Goal: Find specific page/section: Locate a particular part of the current website

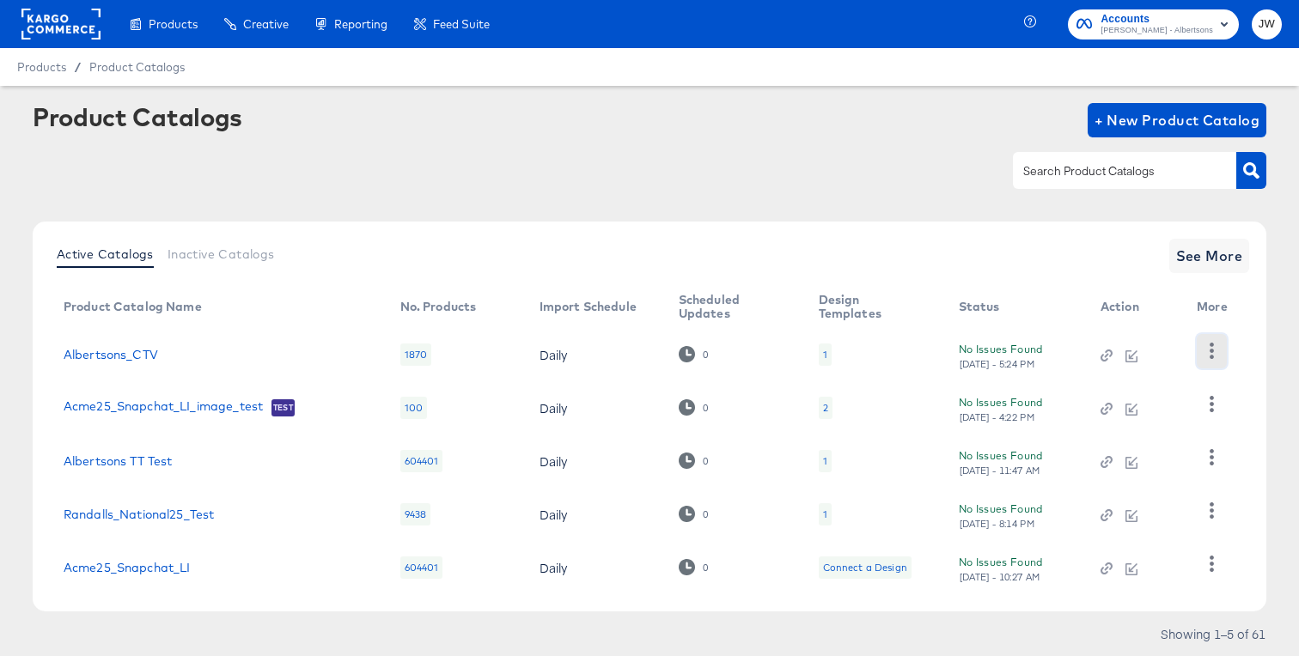
click at [1206, 349] on icon "button" at bounding box center [1211, 351] width 16 height 16
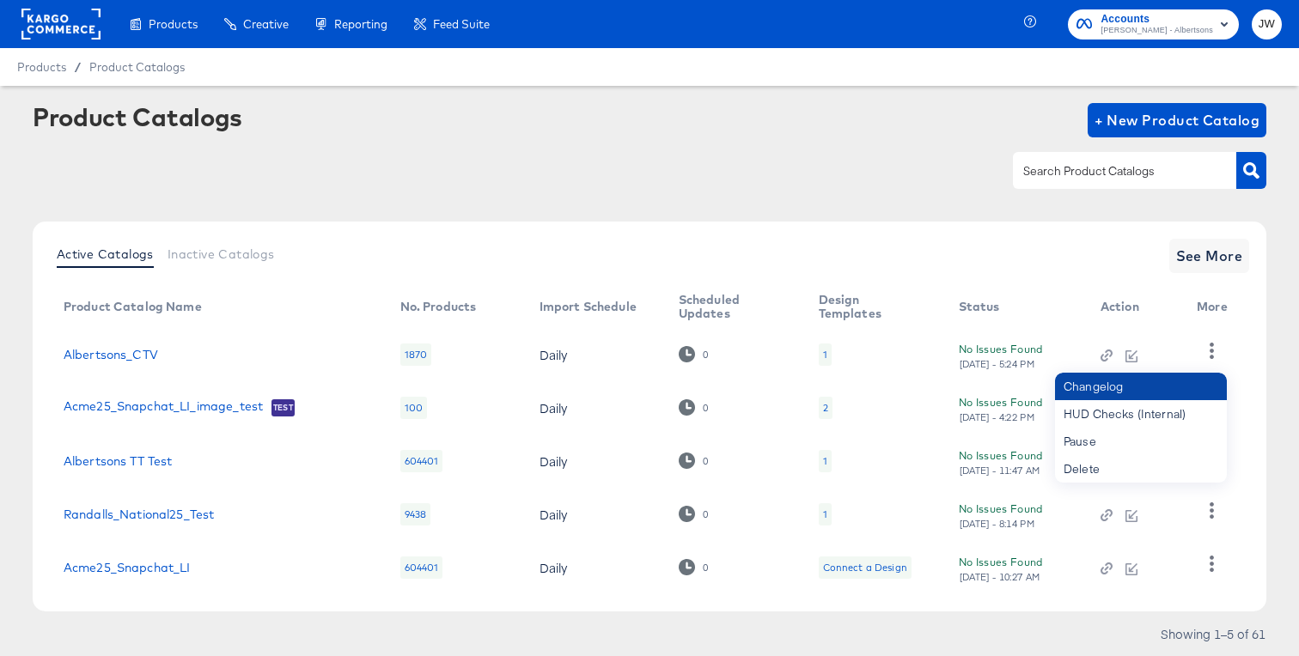
click at [1165, 389] on div "Changelog" at bounding box center [1141, 386] width 172 height 27
click at [1078, 386] on div "Changelog" at bounding box center [1141, 386] width 172 height 27
click at [1095, 230] on div "Active Catalogs Inactive Catalogs See More Product Catalog Name No. Products Im…" at bounding box center [649, 417] width 1233 height 390
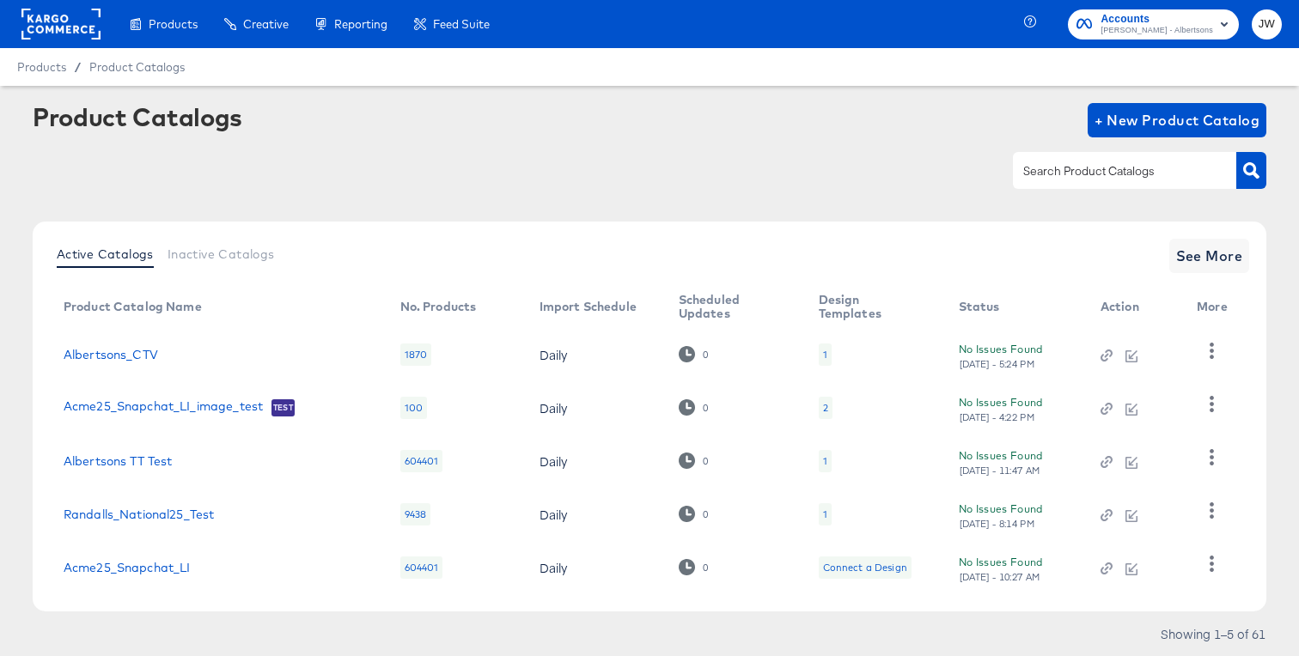
click at [1209, 301] on th "More" at bounding box center [1215, 307] width 65 height 41
click at [1198, 338] on button "button" at bounding box center [1212, 351] width 30 height 34
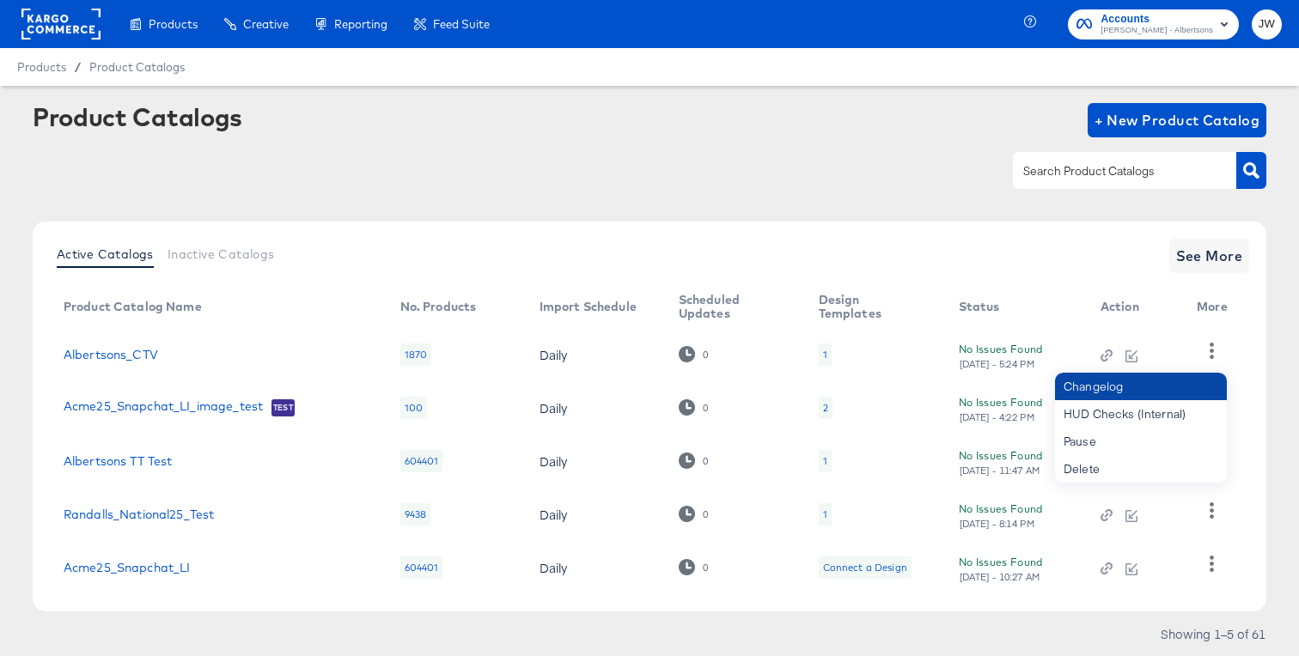
click at [1087, 388] on div "Changelog" at bounding box center [1141, 386] width 172 height 27
click at [831, 110] on div "Product Catalogs + New Product Catalog" at bounding box center [649, 120] width 1233 height 34
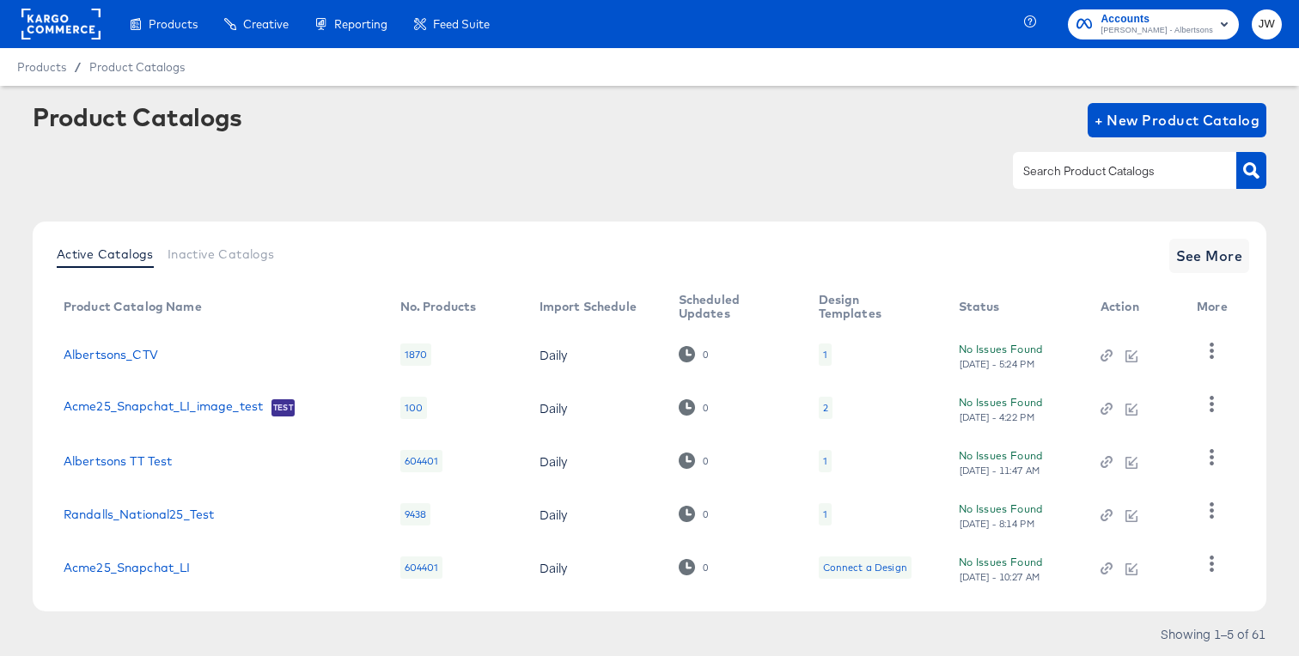
click at [137, 346] on td "Albertsons_CTV" at bounding box center [218, 354] width 337 height 53
click at [134, 356] on link "Albertsons_CTV" at bounding box center [111, 355] width 94 height 14
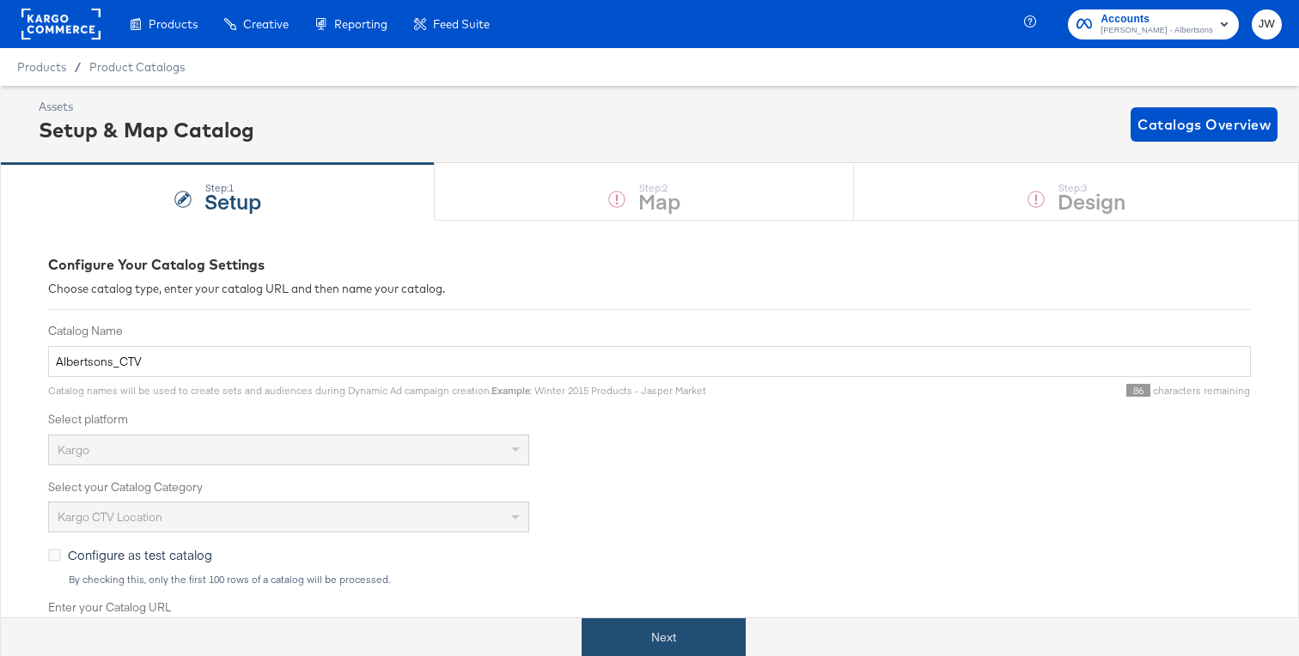
click at [636, 624] on button "Next" at bounding box center [664, 637] width 164 height 39
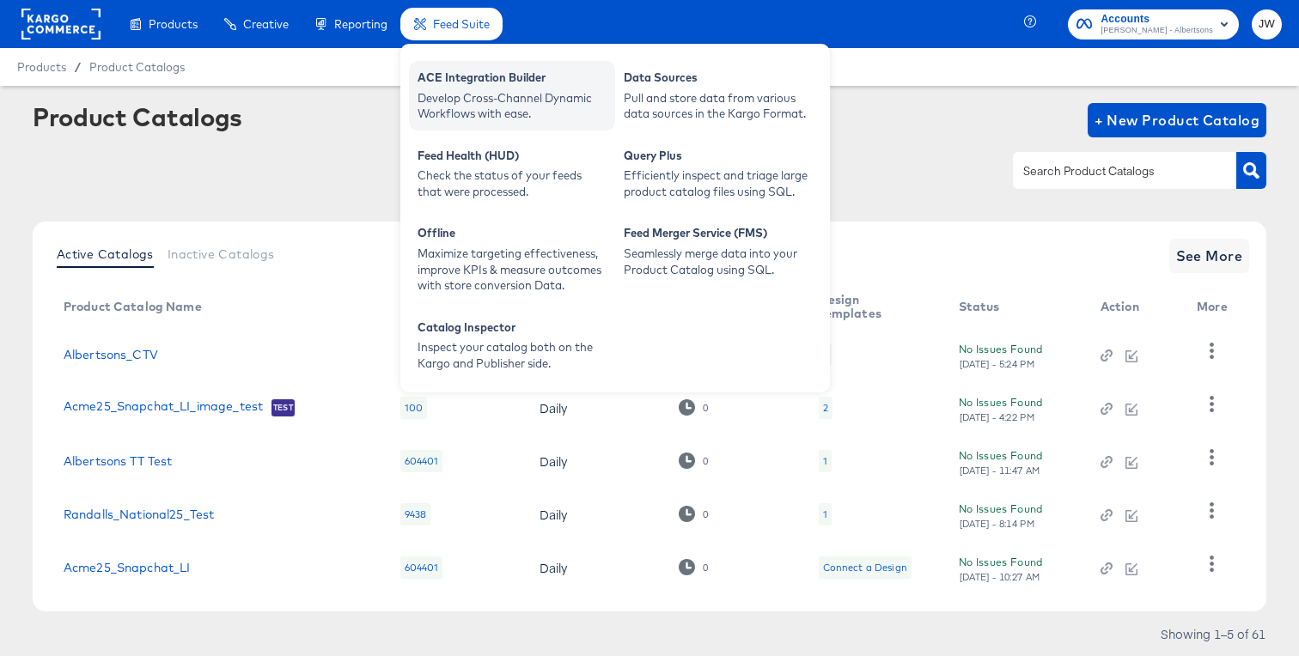
click at [464, 101] on div "Develop Cross-Channel Dynamic Workflows with ease." at bounding box center [511, 106] width 189 height 32
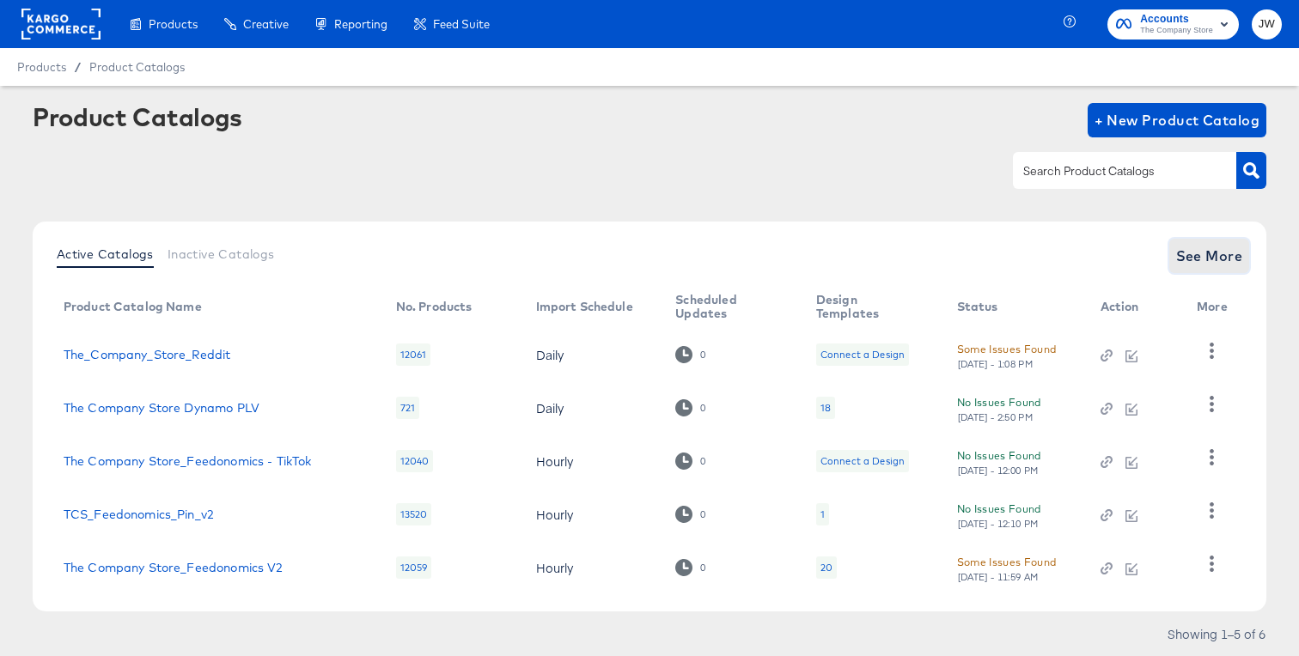
click at [1197, 250] on span "See More" at bounding box center [1209, 256] width 67 height 24
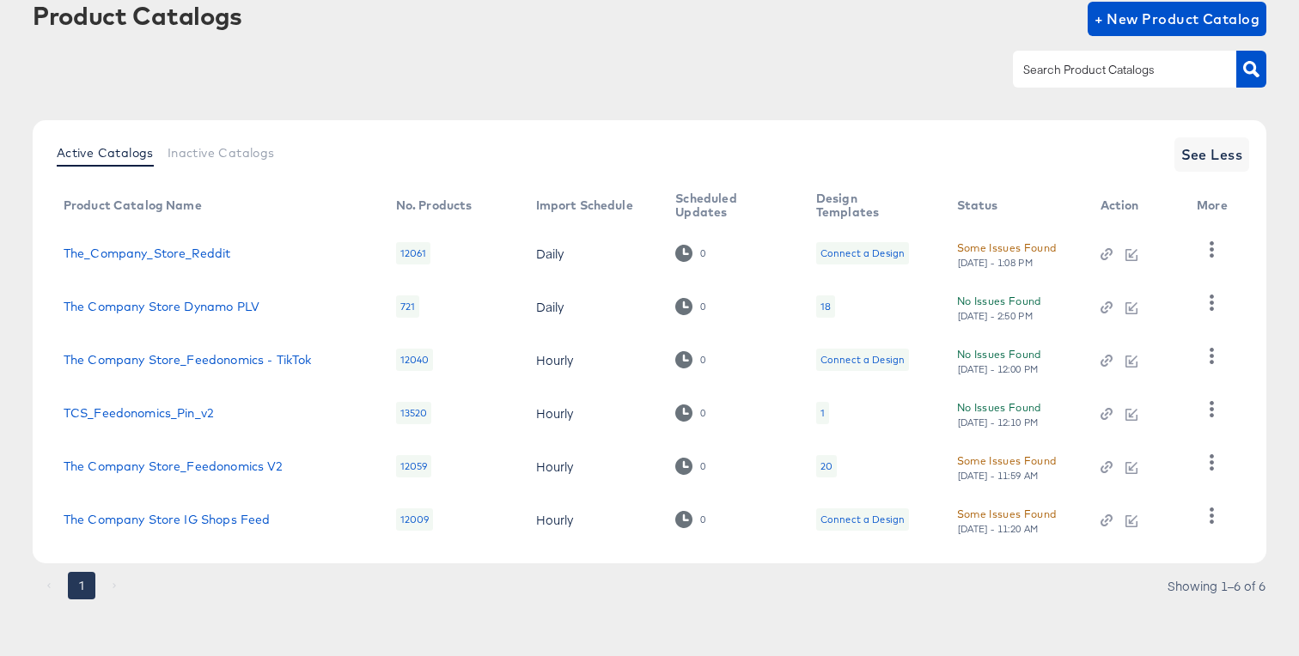
scroll to position [105, 0]
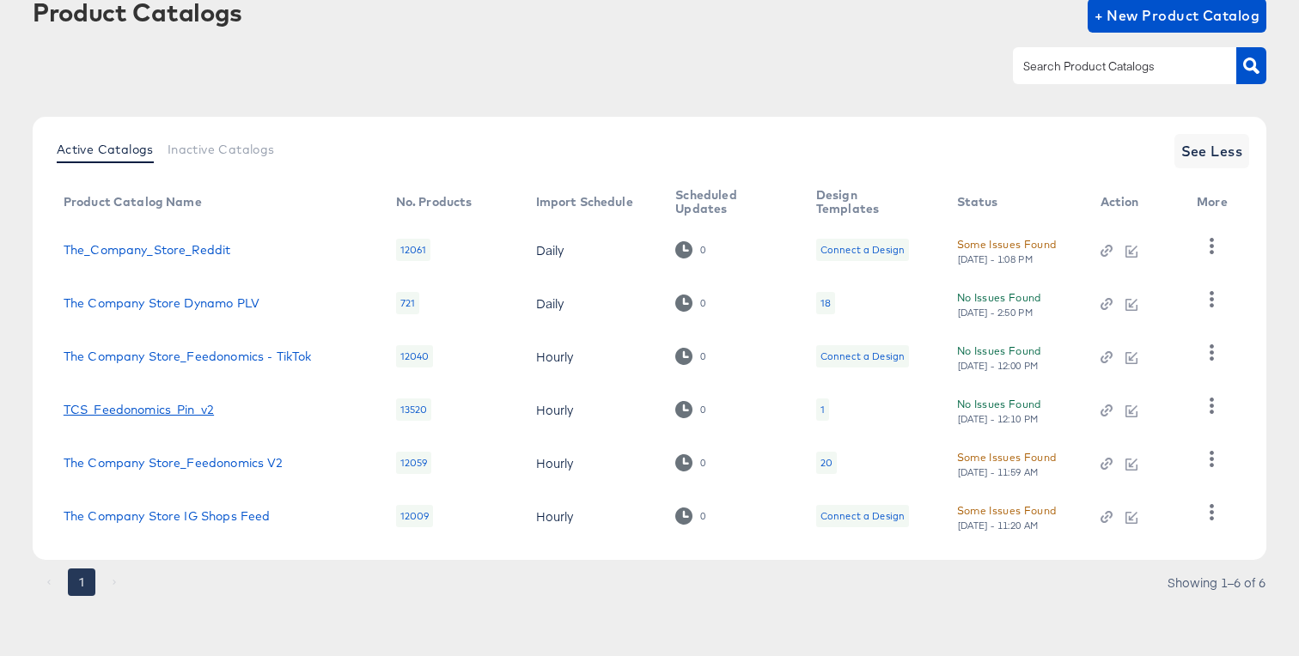
click at [165, 409] on link "TCS_Feedonomics_Pin_v2" at bounding box center [139, 410] width 150 height 14
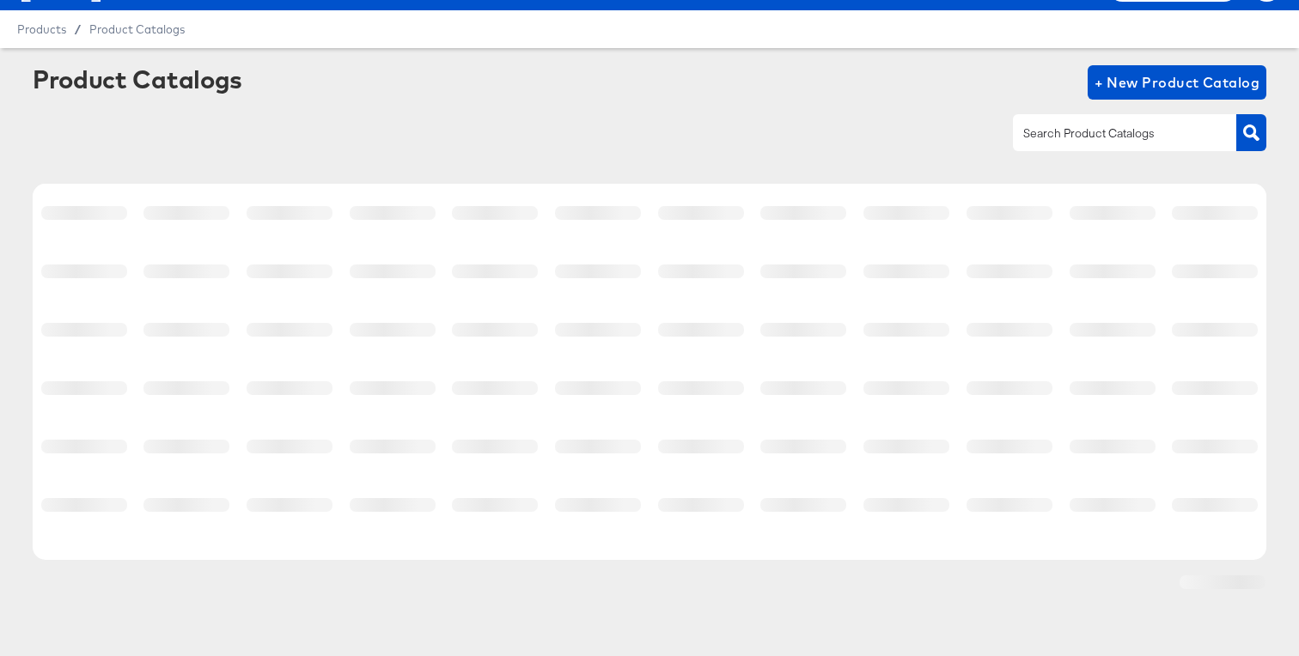
scroll to position [38, 0]
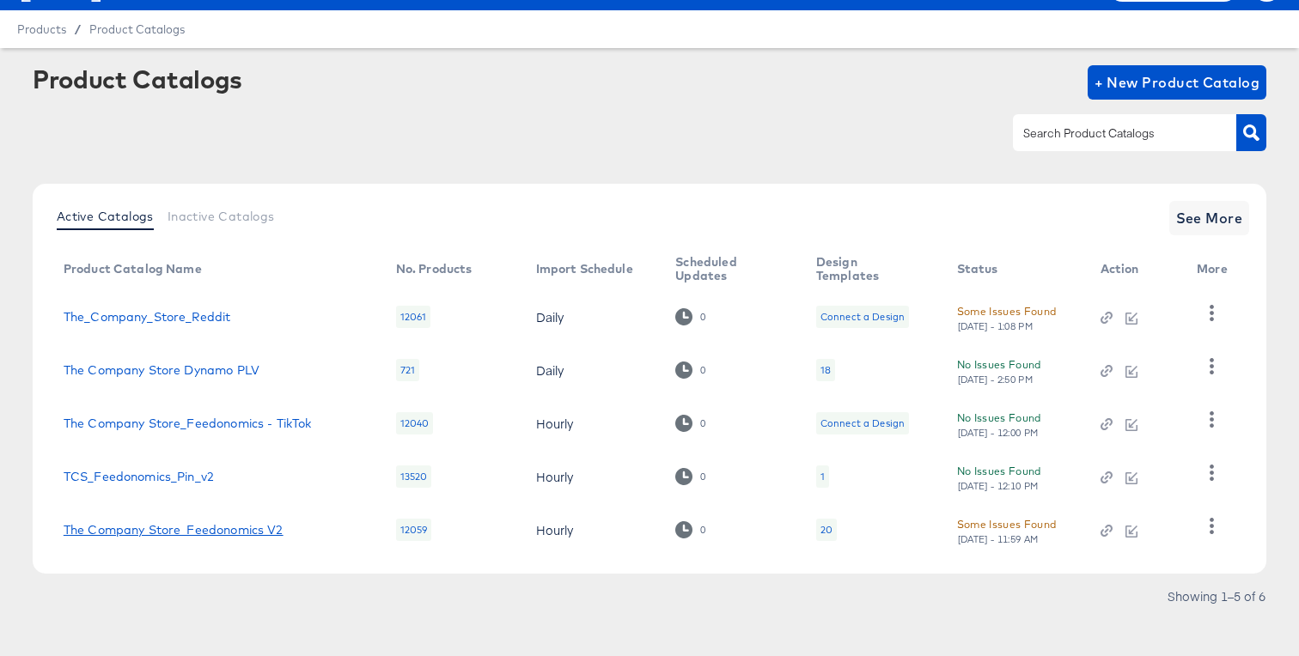
click at [228, 527] on link "The Company Store_Feedonomics V2" at bounding box center [174, 530] width 220 height 14
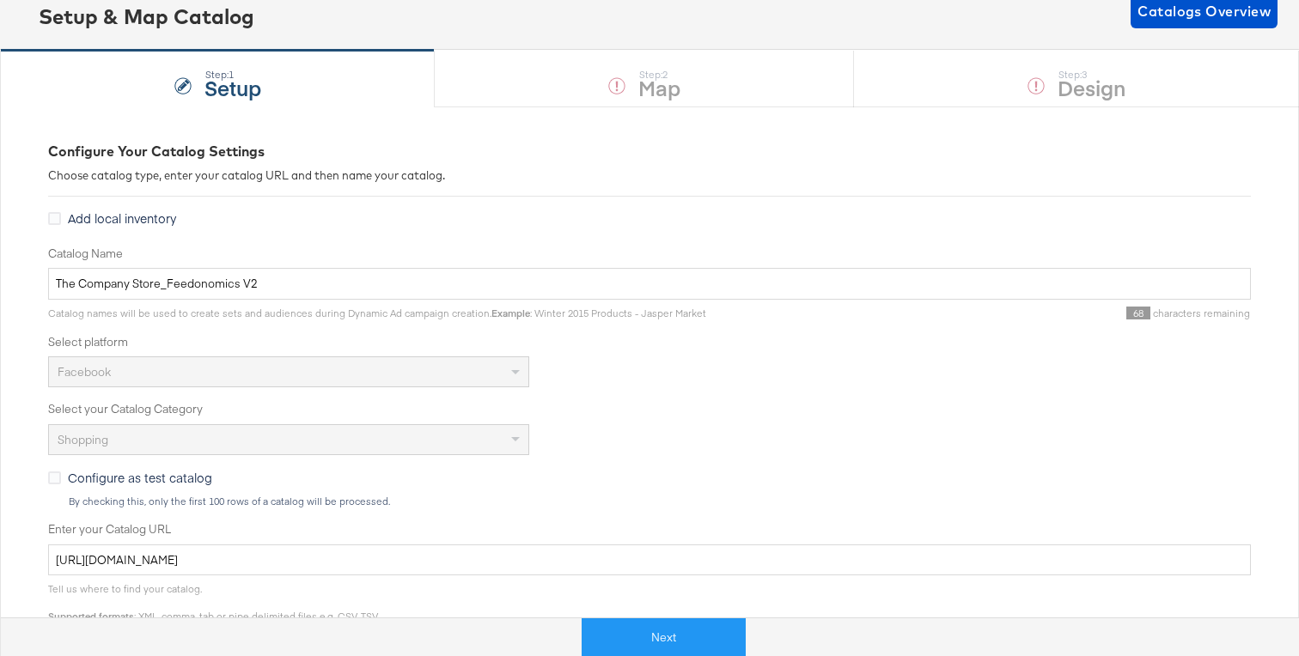
scroll to position [124, 0]
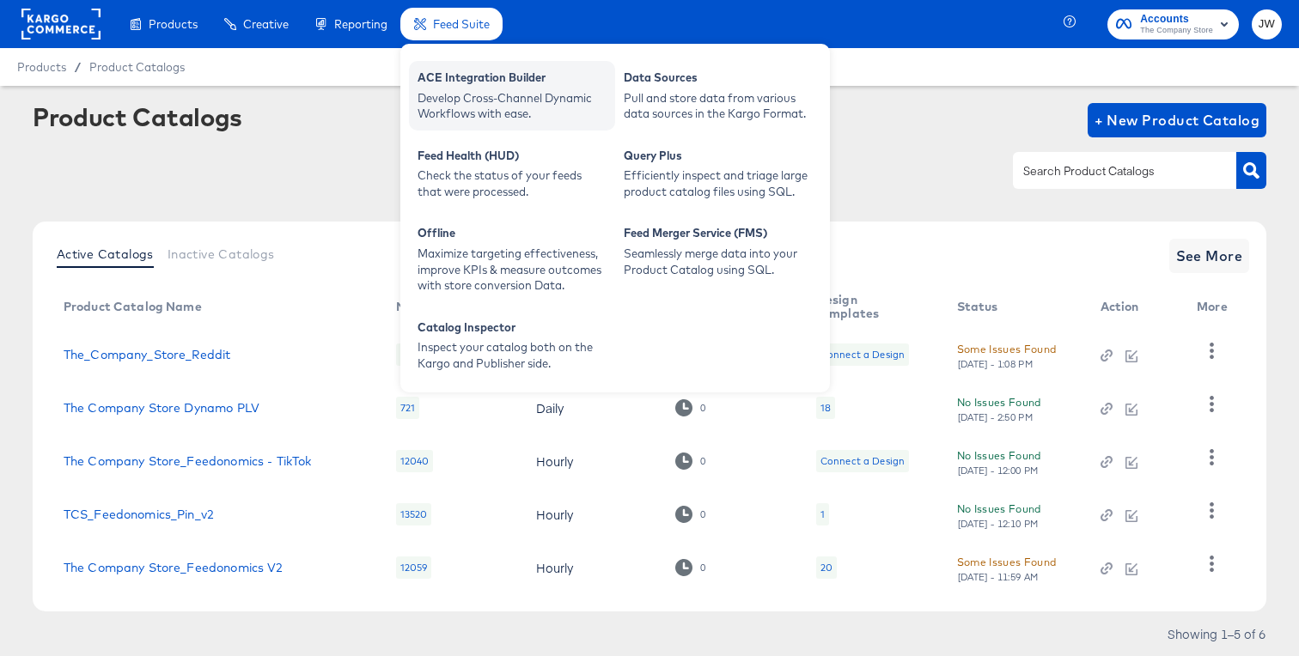
click at [436, 98] on div "Develop Cross-Channel Dynamic Workflows with ease." at bounding box center [511, 106] width 189 height 32
